Goal: Task Accomplishment & Management: Manage account settings

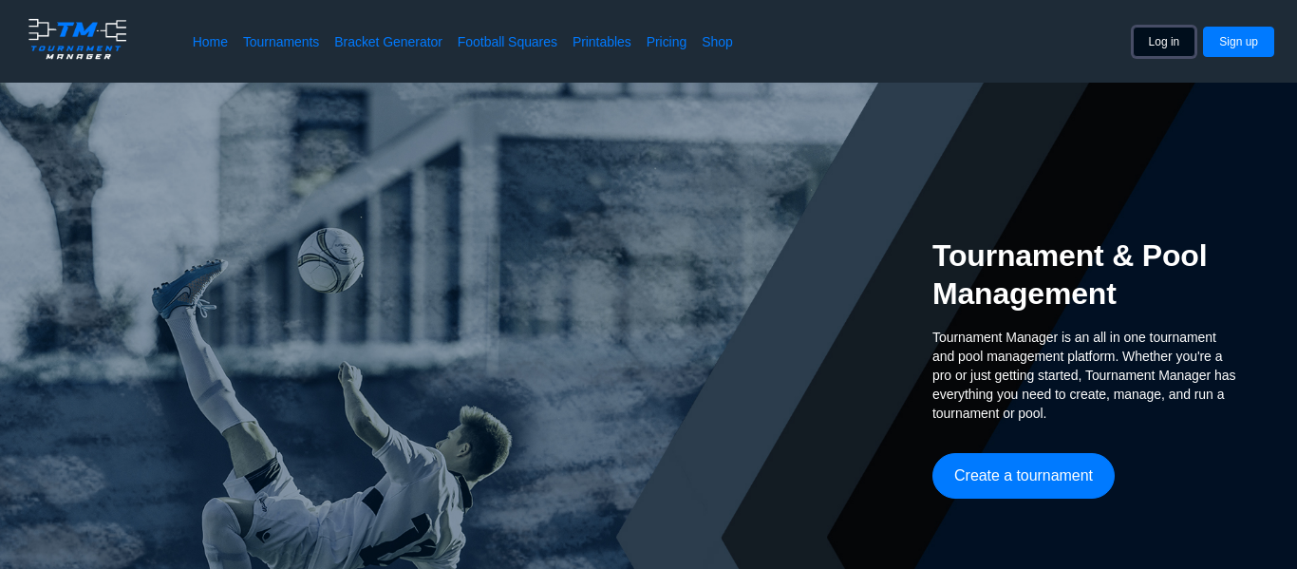
click at [1149, 46] on button "Log in" at bounding box center [1164, 42] width 64 height 30
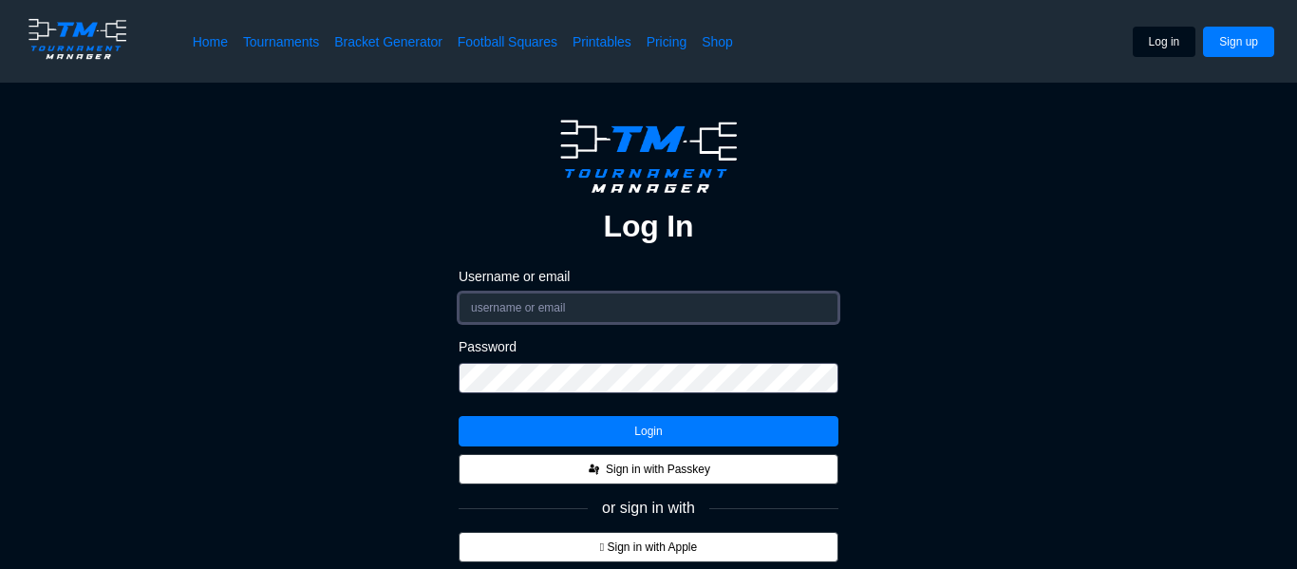
type input "[EMAIL_ADDRESS][DOMAIN_NAME]"
click at [687, 446] on div "Log In Username or email [EMAIL_ADDRESS][DOMAIN_NAME] Password Login Sign in wi…" at bounding box center [649, 417] width 380 height 608
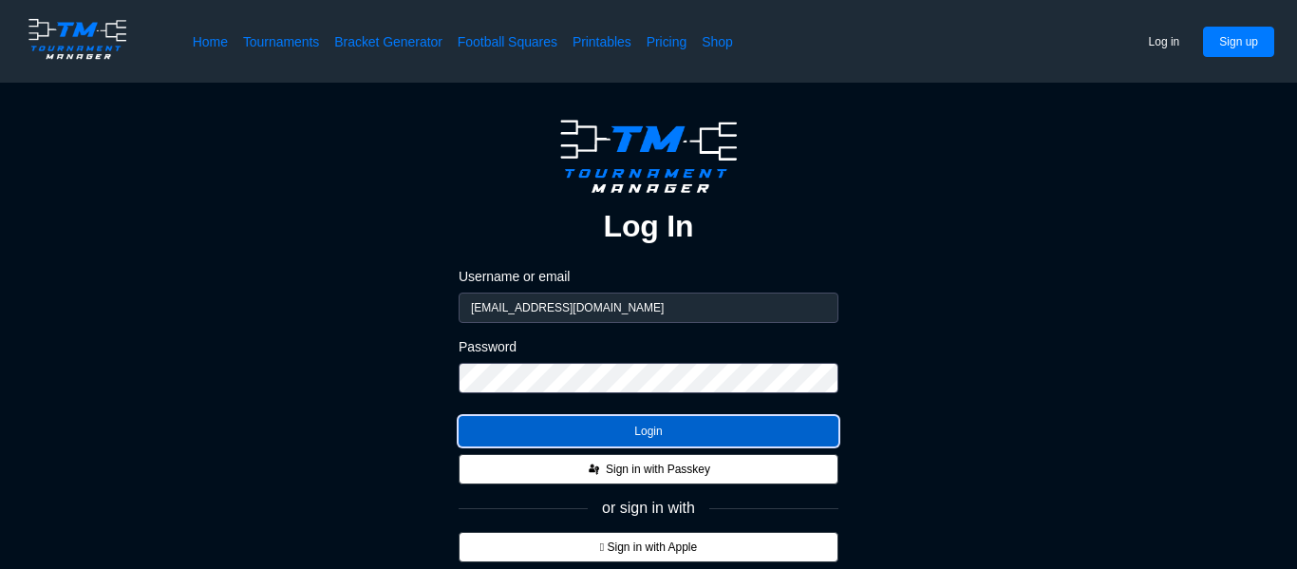
click at [657, 428] on button "Login" at bounding box center [649, 431] width 380 height 30
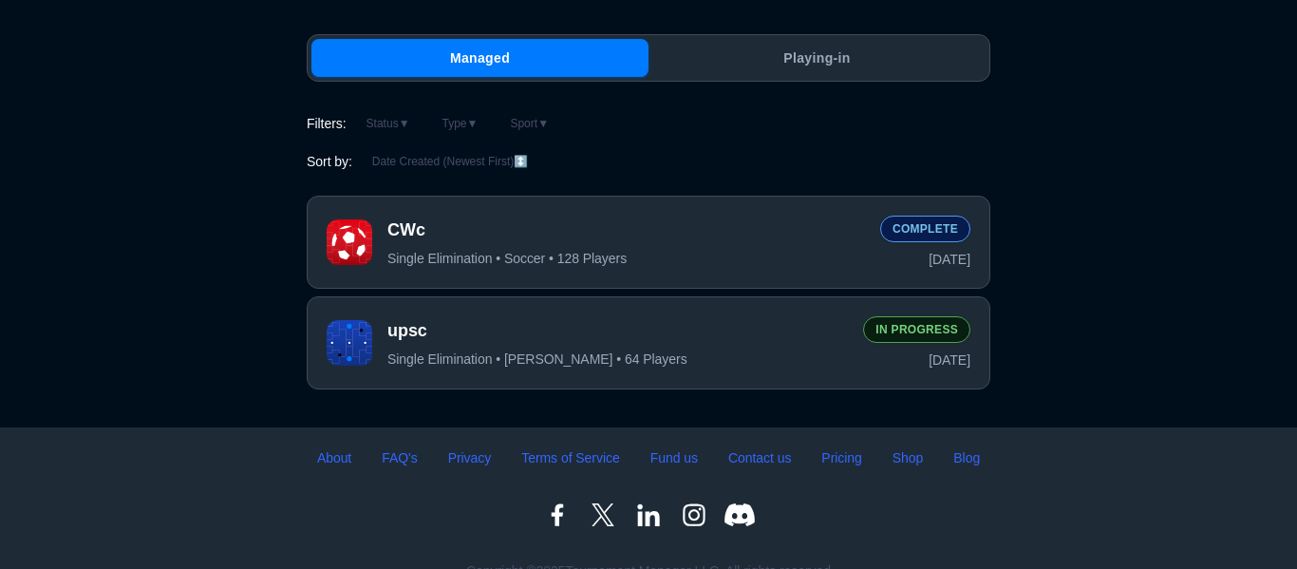
scroll to position [177, 0]
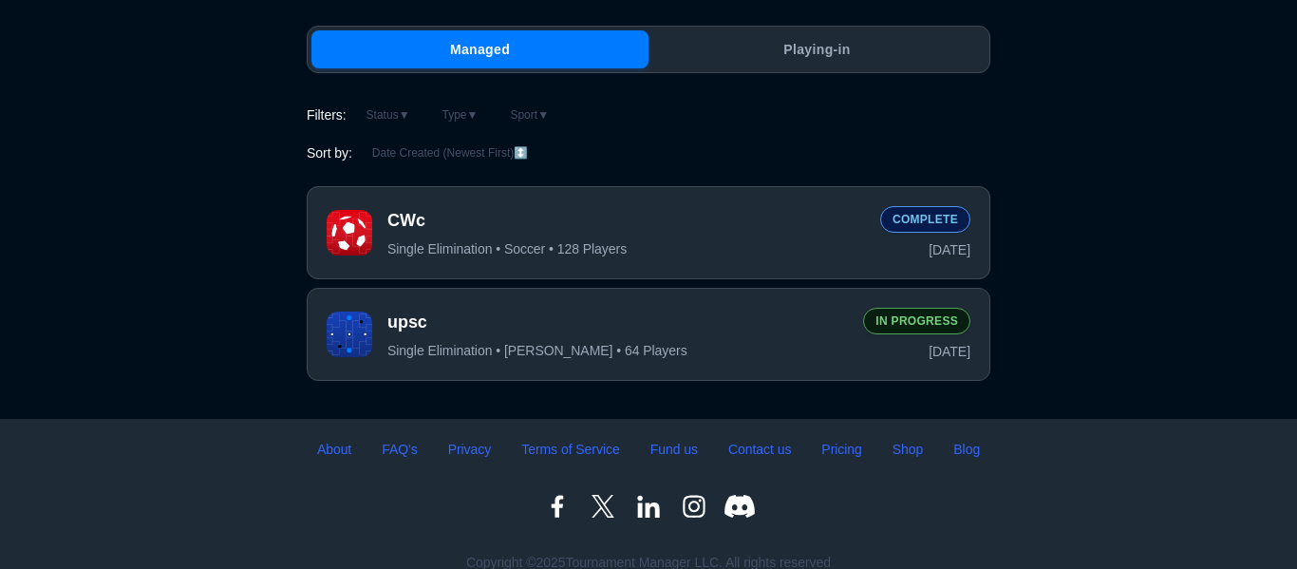
click at [640, 252] on div "Single Elimination • Soccer • 128 Players" at bounding box center [625, 248] width 477 height 17
